Goal: Transaction & Acquisition: Purchase product/service

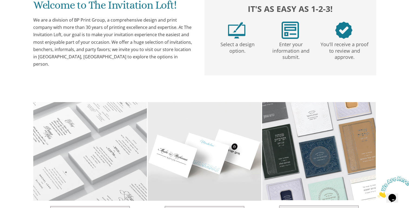
scroll to position [363, 0]
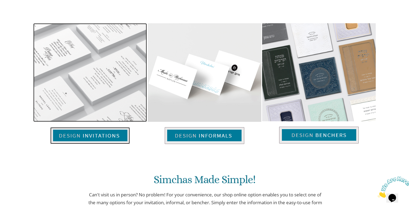
click at [96, 137] on img at bounding box center [90, 135] width 80 height 17
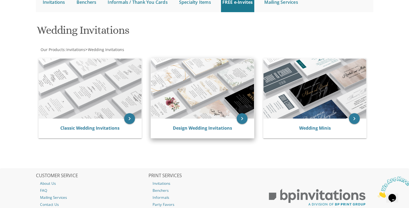
scroll to position [63, 0]
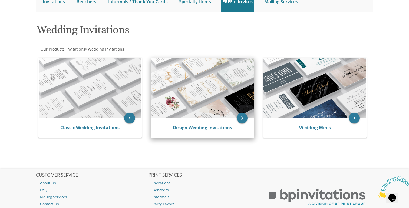
click at [207, 99] on img at bounding box center [202, 88] width 103 height 60
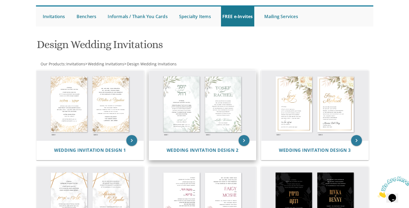
scroll to position [52, 0]
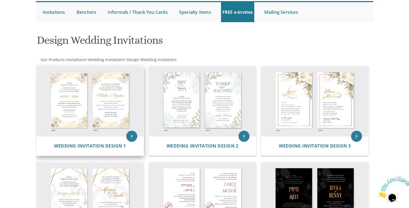
click at [71, 108] on img at bounding box center [90, 101] width 107 height 70
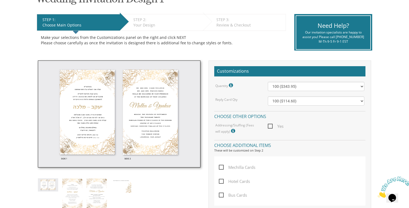
scroll to position [106, 0]
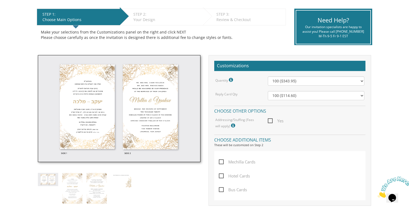
click at [96, 123] on img at bounding box center [119, 108] width 163 height 107
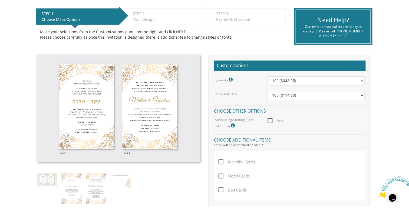
scroll to position [106, 0]
click at [97, 182] on img at bounding box center [97, 188] width 20 height 31
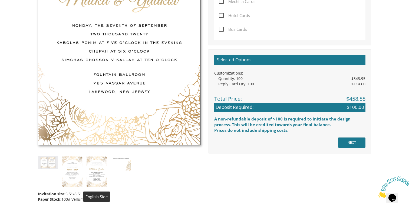
scroll to position [266, 0]
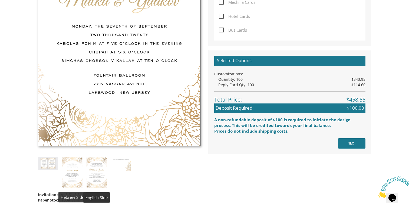
click at [74, 180] on img at bounding box center [72, 172] width 20 height 31
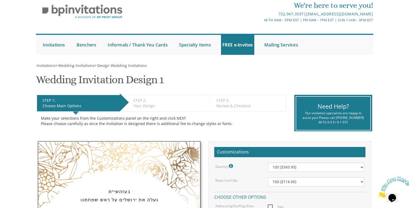
scroll to position [0, 0]
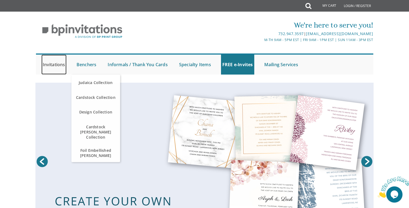
click at [49, 62] on link "Invitations" at bounding box center [53, 65] width 25 height 20
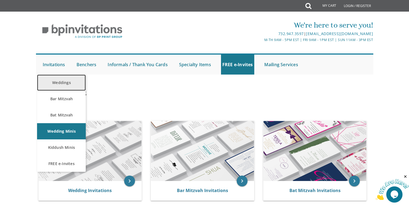
click at [56, 83] on link "Weddings" at bounding box center [61, 83] width 49 height 16
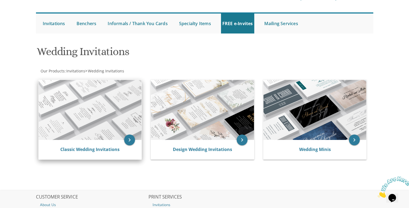
scroll to position [52, 0]
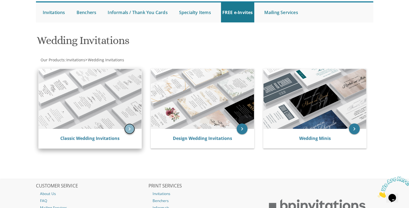
click at [130, 130] on icon "keyboard_arrow_right" at bounding box center [129, 129] width 11 height 11
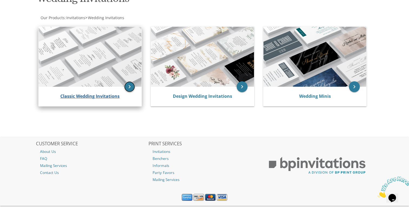
scroll to position [107, 0]
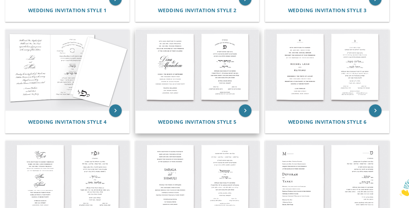
scroll to position [167, 0]
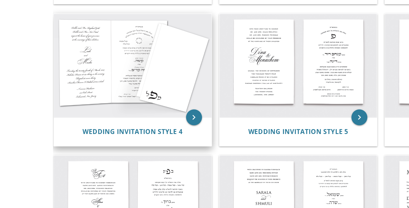
click at [89, 90] on img at bounding box center [90, 89] width 107 height 70
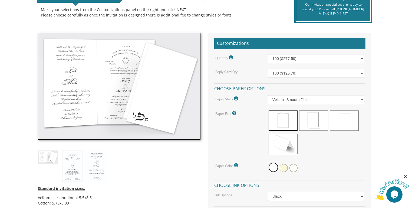
scroll to position [131, 0]
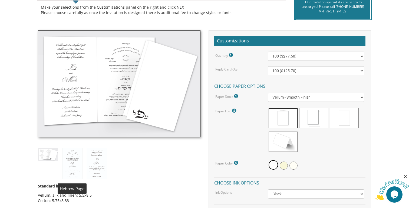
click at [71, 170] on img at bounding box center [72, 163] width 20 height 31
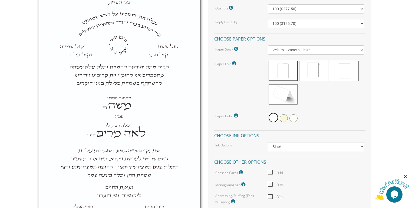
scroll to position [175, 0]
